Goal: Task Accomplishment & Management: Complete application form

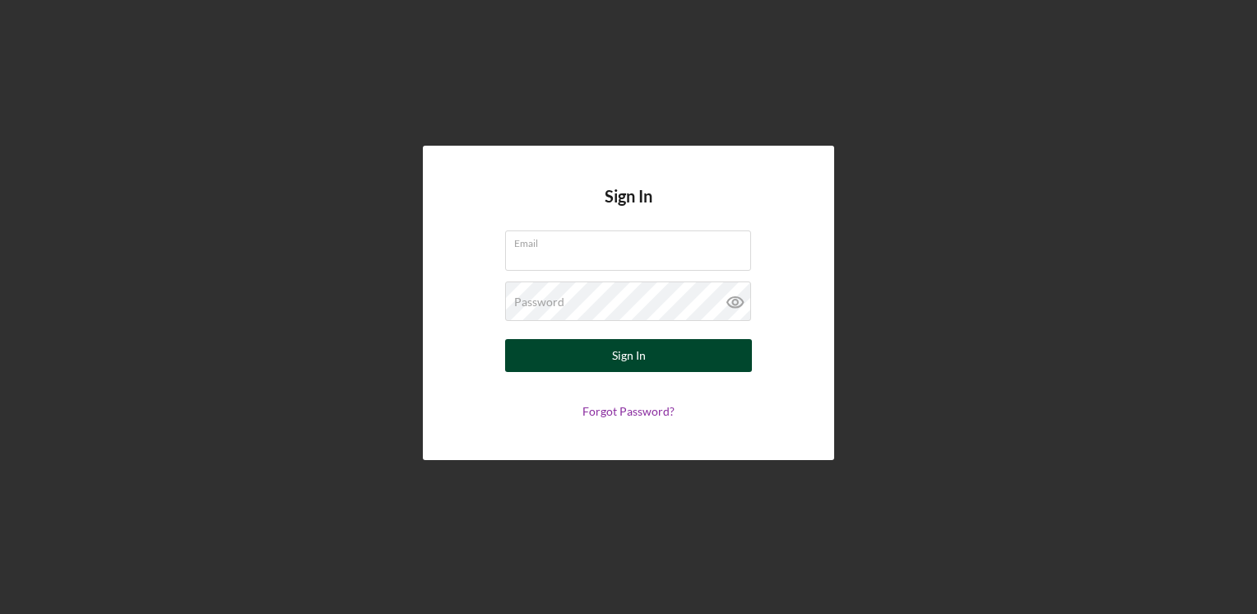
type input "[EMAIL_ADDRESS][DOMAIN_NAME]"
click at [619, 352] on div "Sign In" at bounding box center [629, 355] width 34 height 33
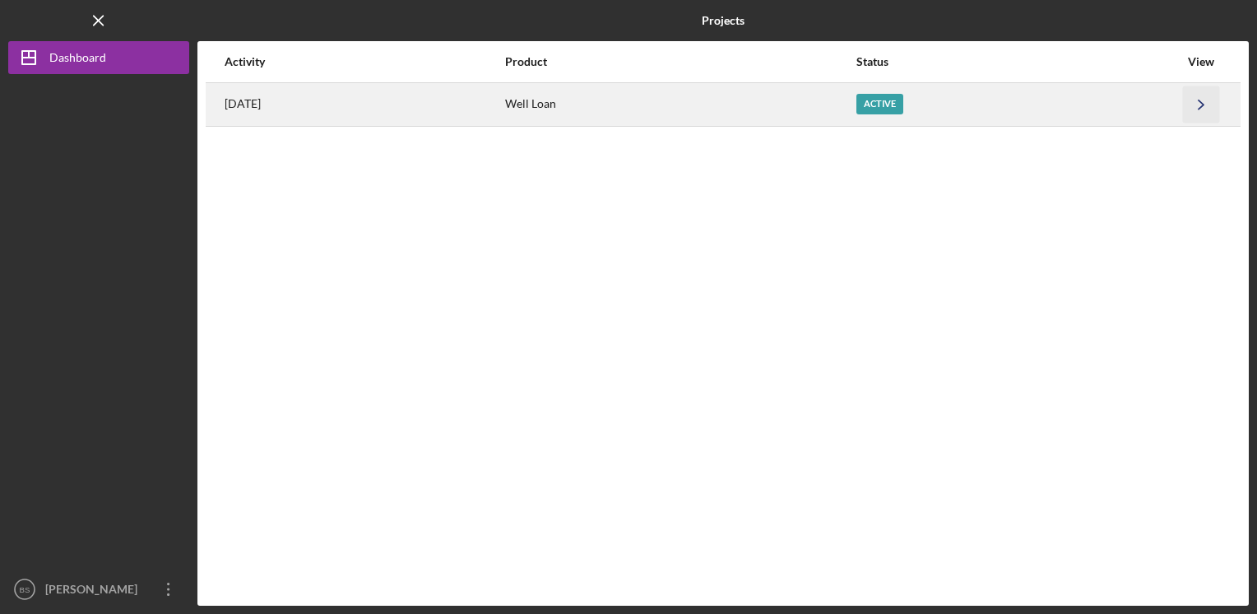
click at [1202, 103] on polyline "button" at bounding box center [1201, 104] width 5 height 9
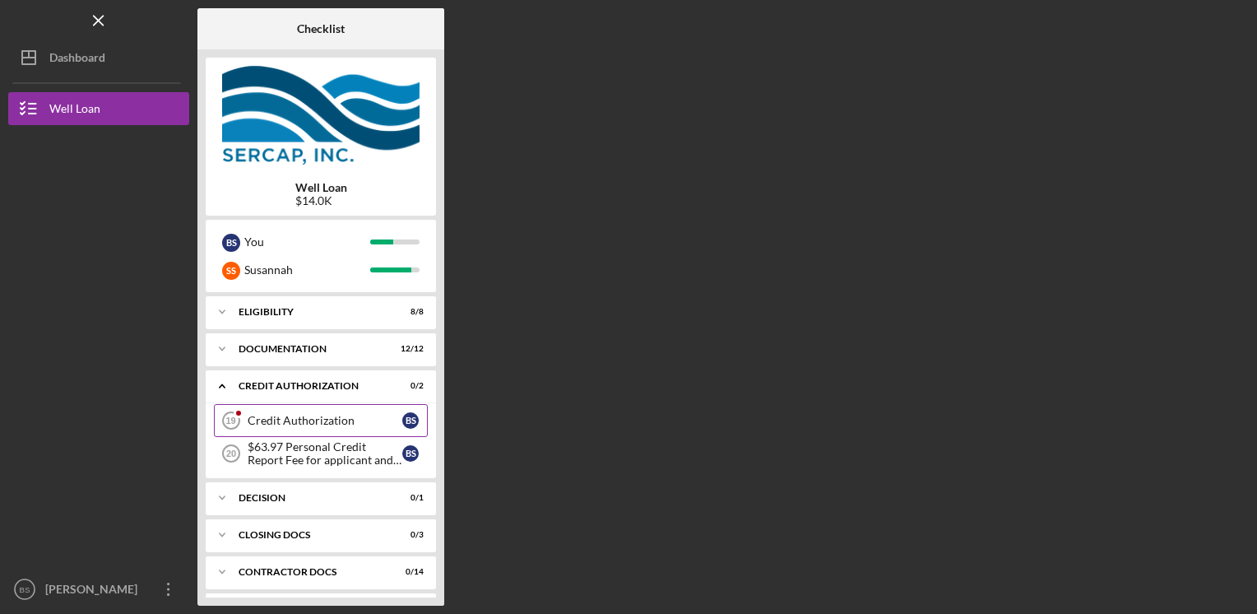
click at [332, 423] on div "Credit Authorization" at bounding box center [325, 420] width 155 height 13
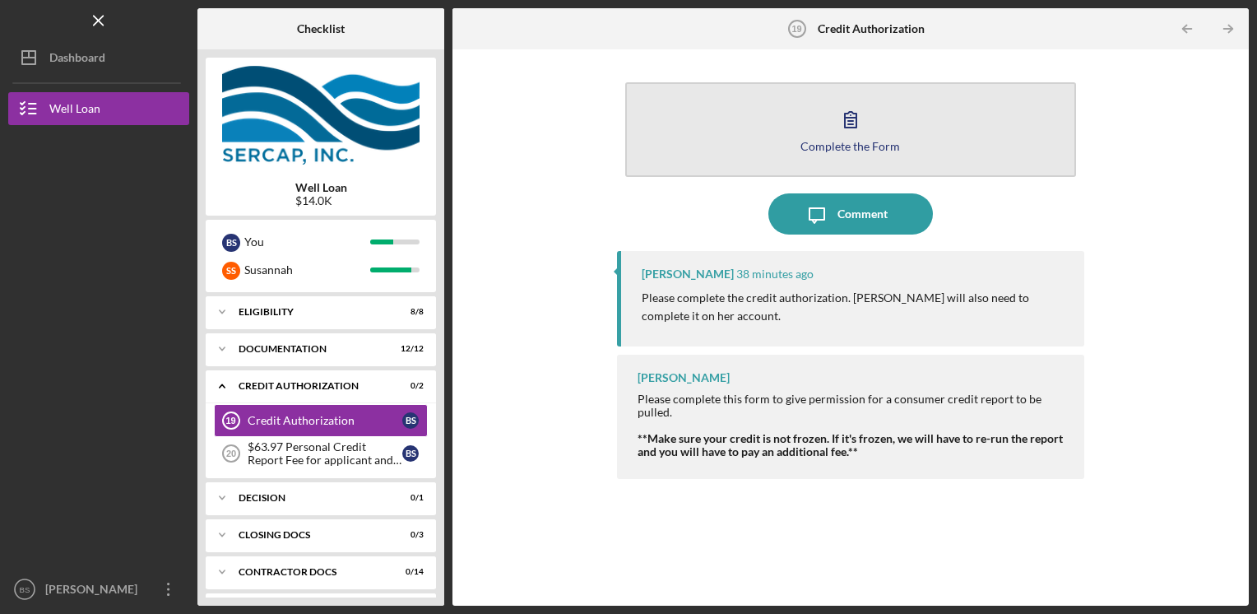
click at [865, 145] on div "Complete the Form" at bounding box center [850, 146] width 100 height 12
click at [781, 128] on button "Complete the Form Form" at bounding box center [851, 129] width 452 height 95
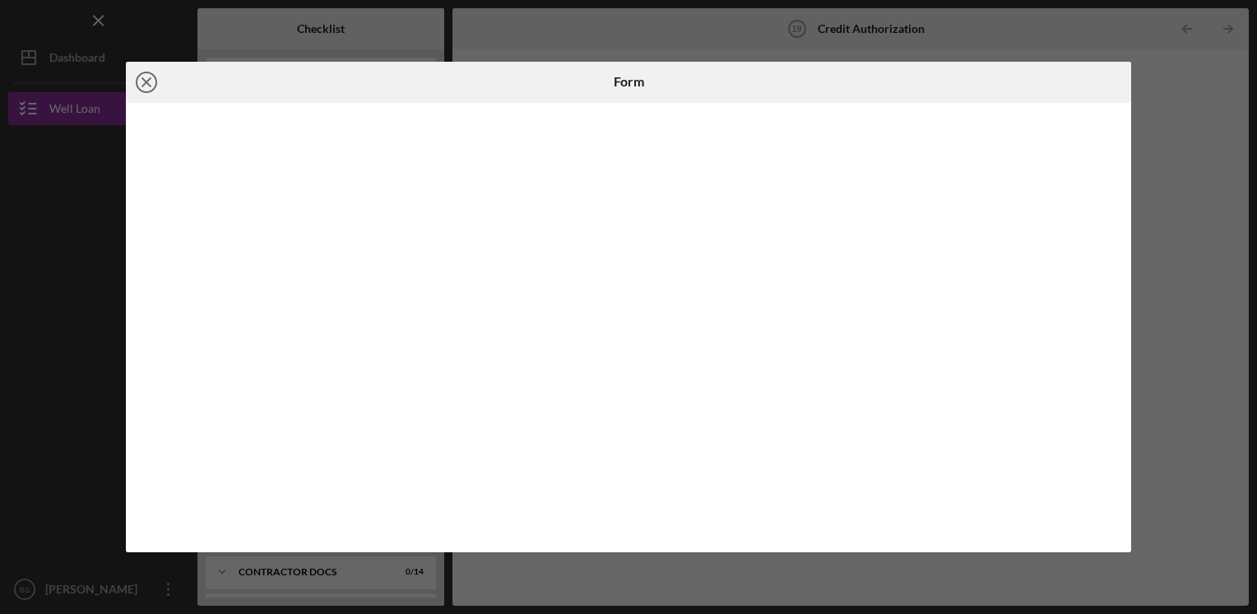
click at [146, 77] on icon "Icon/Close" at bounding box center [146, 82] width 41 height 41
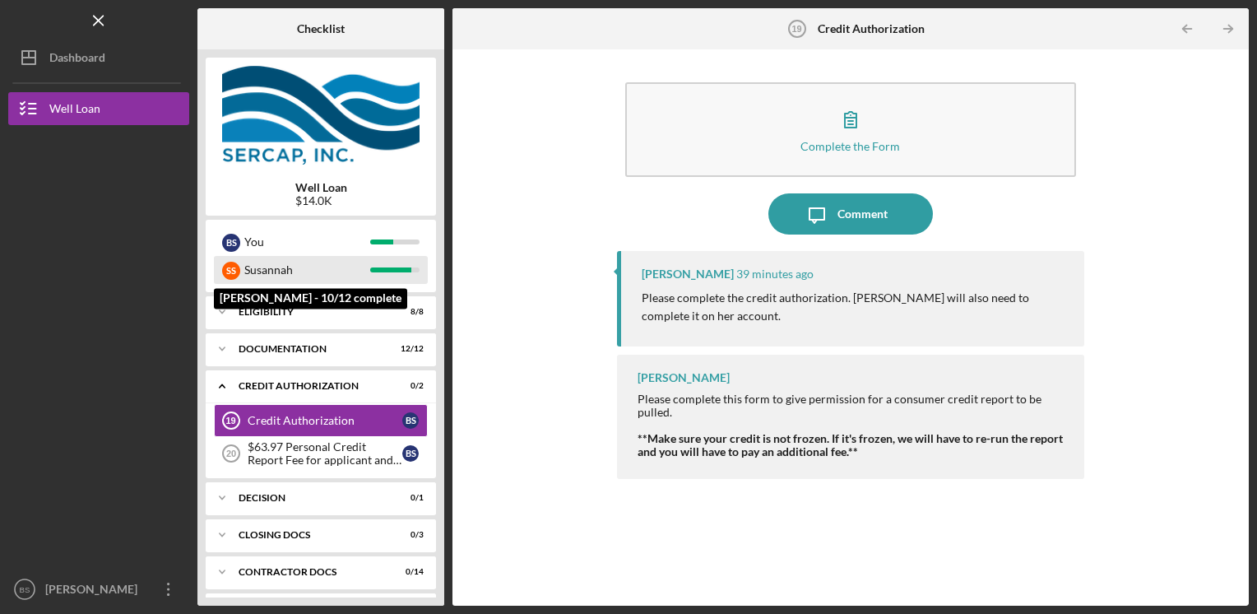
click at [294, 269] on div "Susannah" at bounding box center [307, 270] width 126 height 28
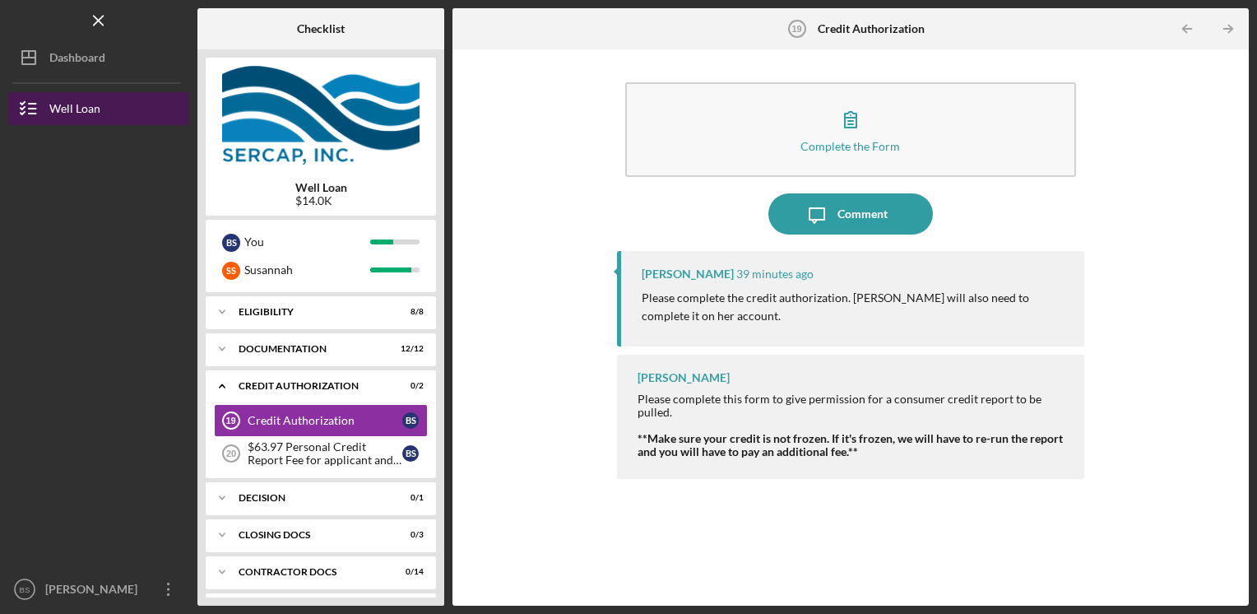
click at [74, 111] on div "Well Loan" at bounding box center [74, 110] width 51 height 37
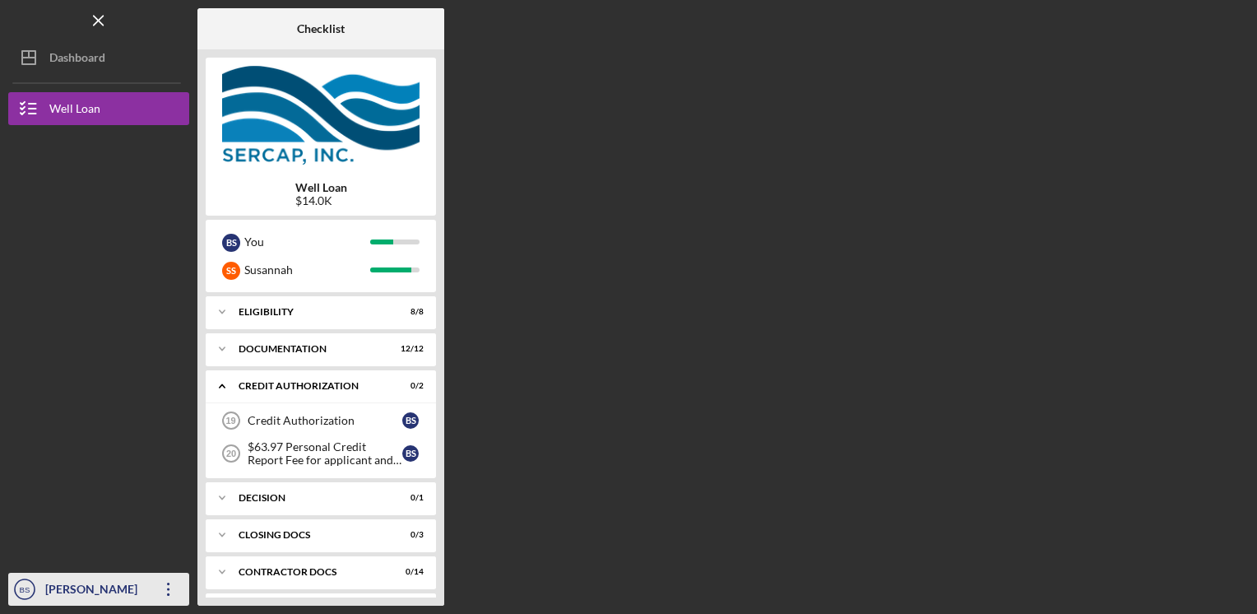
click at [53, 599] on div "[PERSON_NAME]" at bounding box center [94, 591] width 107 height 37
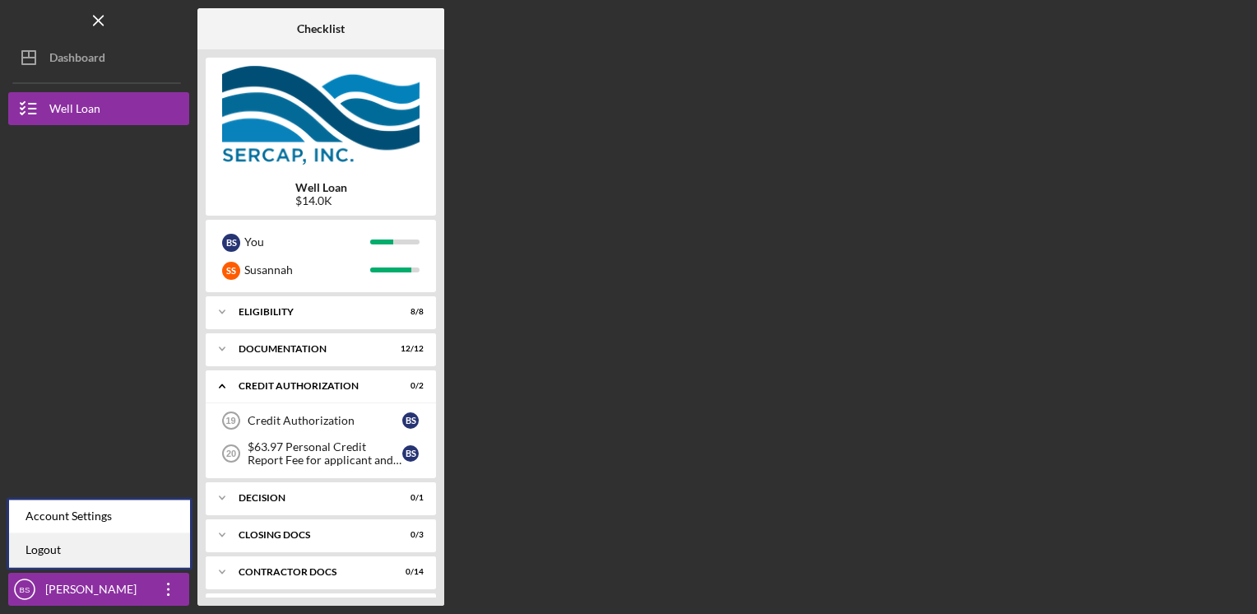
click at [54, 549] on link "Logout" at bounding box center [99, 550] width 181 height 34
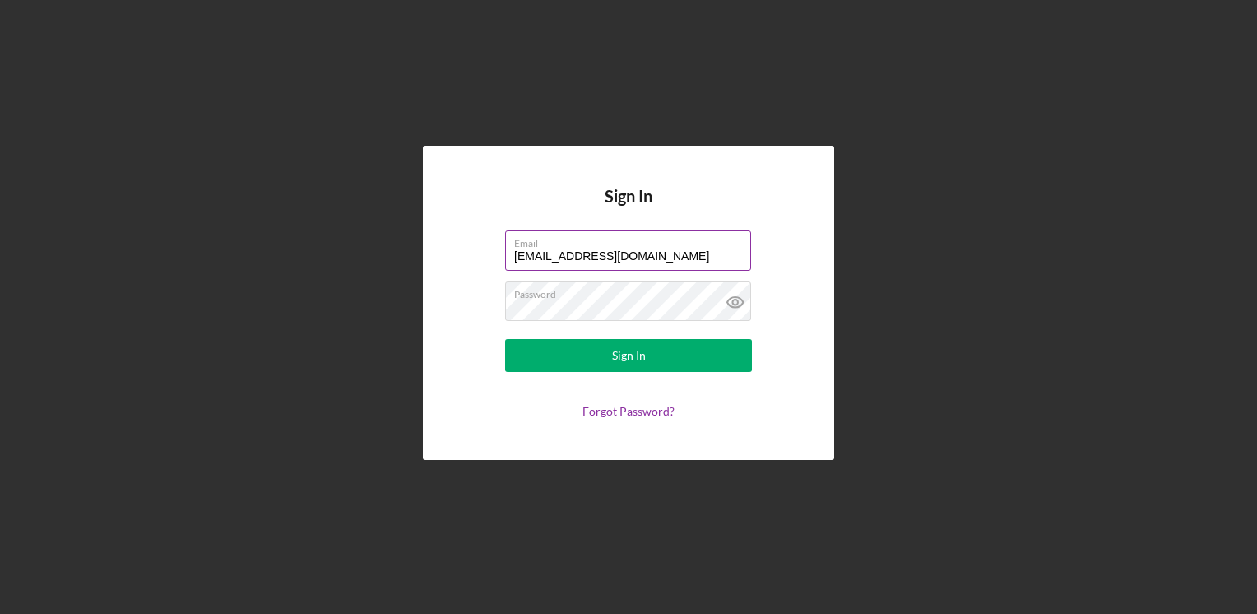
click at [614, 252] on input "[EMAIL_ADDRESS][DOMAIN_NAME]" at bounding box center [628, 249] width 246 height 39
type input "[EMAIL_ADDRESS][DOMAIN_NAME]"
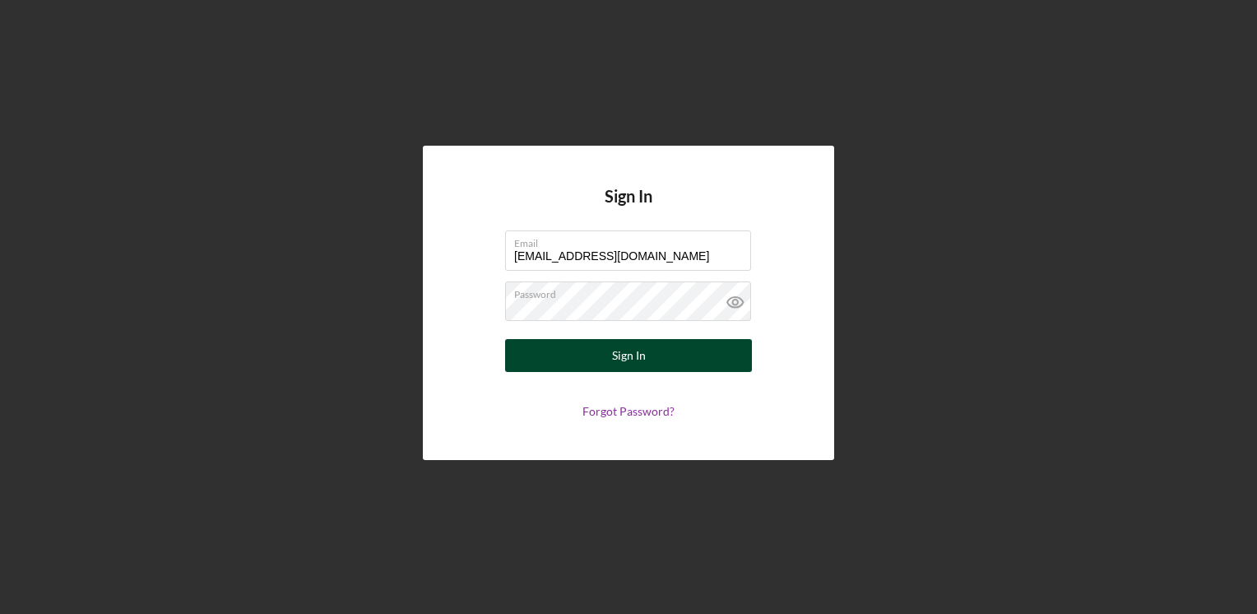
click at [602, 352] on button "Sign In" at bounding box center [628, 355] width 247 height 33
